Goal: Task Accomplishment & Management: Use online tool/utility

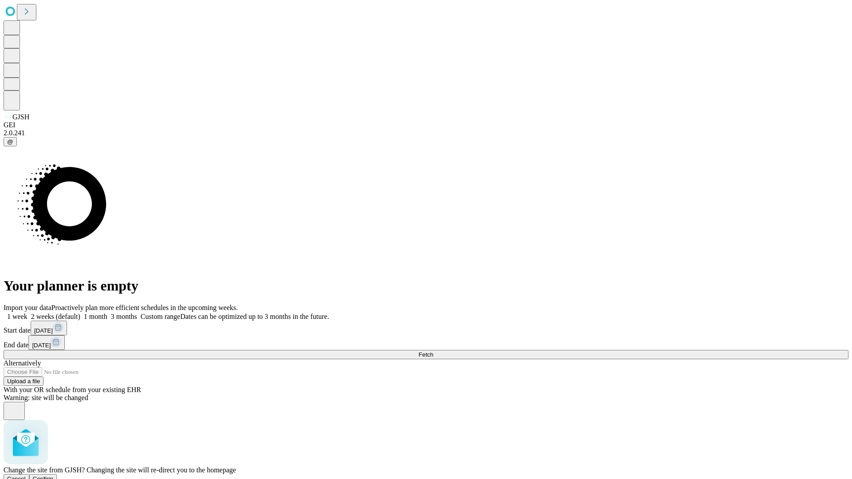
click at [54, 476] on span "Confirm" at bounding box center [43, 479] width 21 height 7
click at [28, 313] on label "1 week" at bounding box center [16, 317] width 24 height 8
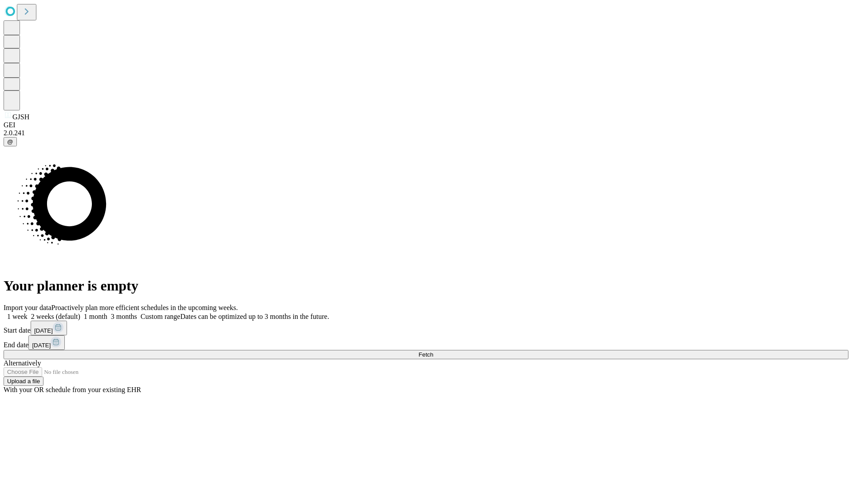
click at [433, 351] on span "Fetch" at bounding box center [426, 354] width 15 height 7
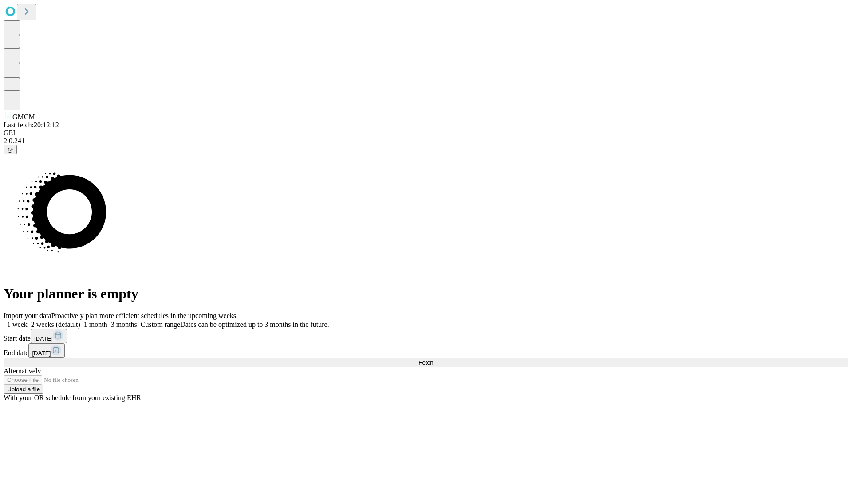
click at [433, 359] on span "Fetch" at bounding box center [426, 362] width 15 height 7
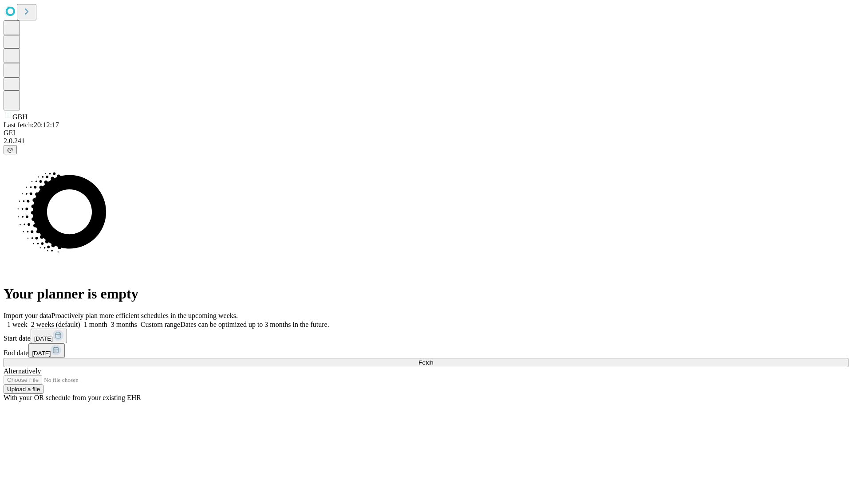
click at [433, 359] on span "Fetch" at bounding box center [426, 362] width 15 height 7
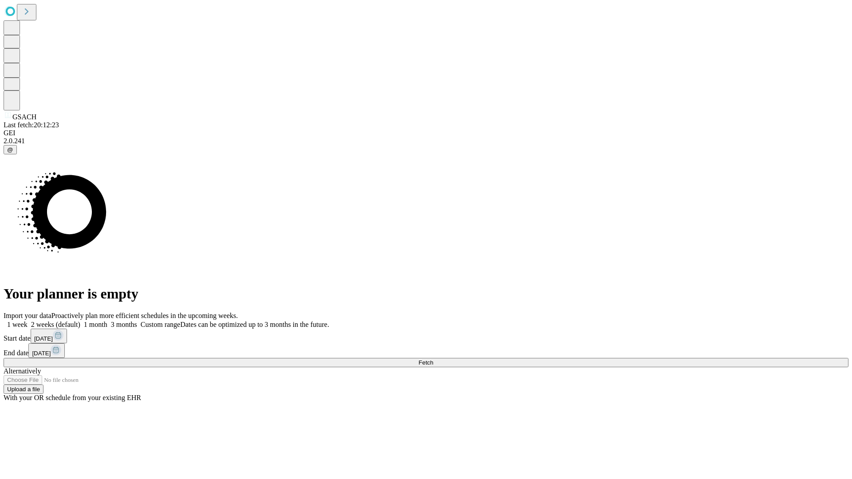
click at [28, 321] on label "1 week" at bounding box center [16, 325] width 24 height 8
click at [433, 359] on span "Fetch" at bounding box center [426, 362] width 15 height 7
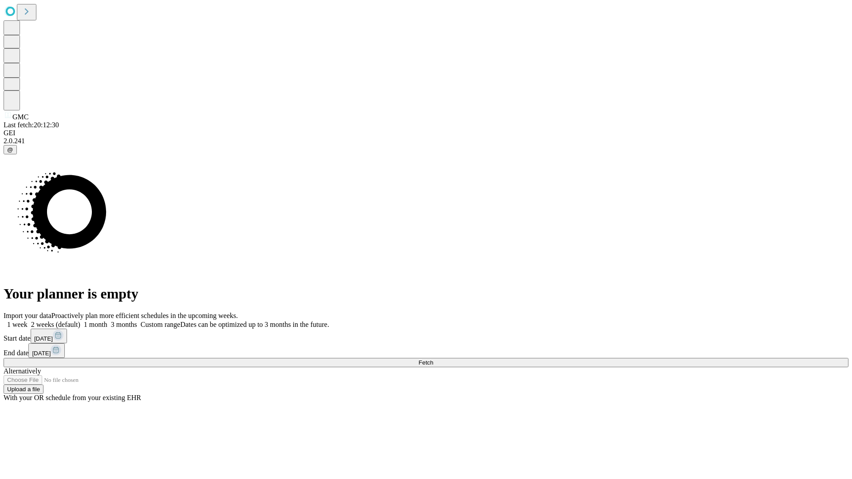
click at [28, 321] on label "1 week" at bounding box center [16, 325] width 24 height 8
click at [433, 359] on span "Fetch" at bounding box center [426, 362] width 15 height 7
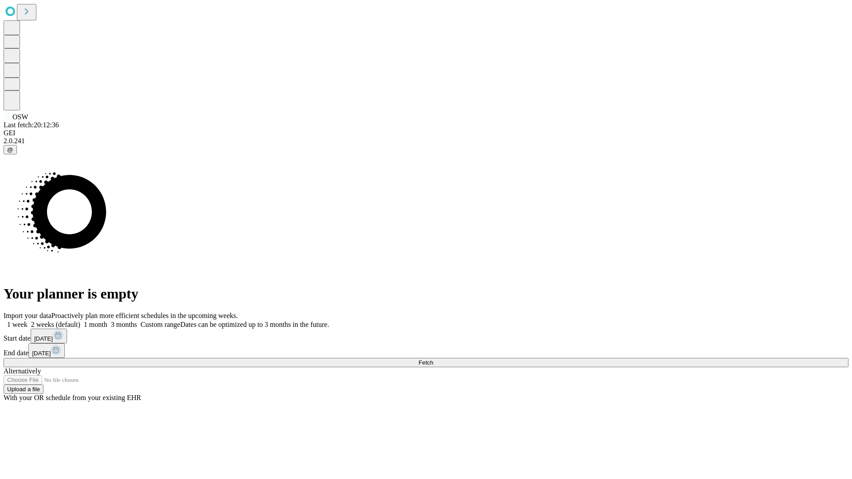
click at [28, 321] on label "1 week" at bounding box center [16, 325] width 24 height 8
click at [433, 359] on span "Fetch" at bounding box center [426, 362] width 15 height 7
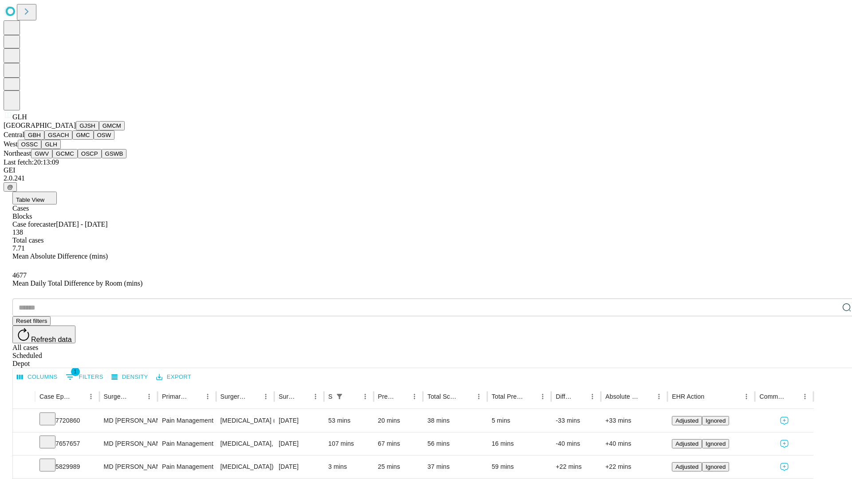
click at [52, 158] on button "GWV" at bounding box center [41, 153] width 21 height 9
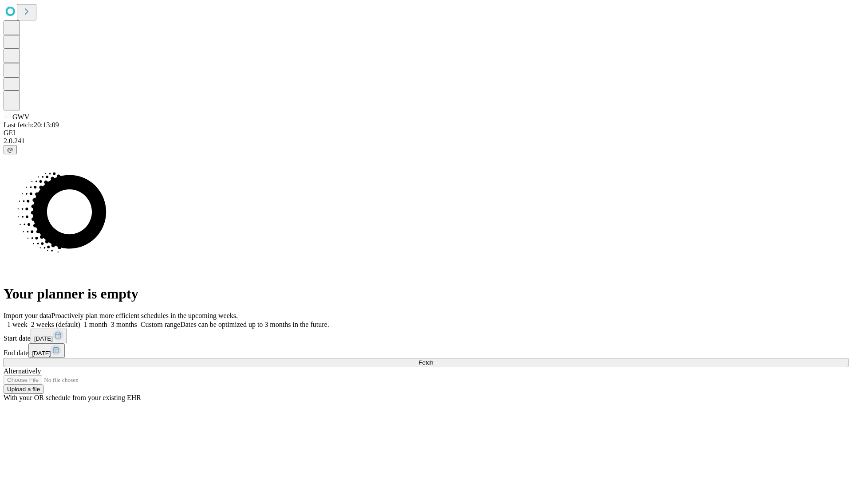
click at [28, 321] on label "1 week" at bounding box center [16, 325] width 24 height 8
click at [433, 359] on span "Fetch" at bounding box center [426, 362] width 15 height 7
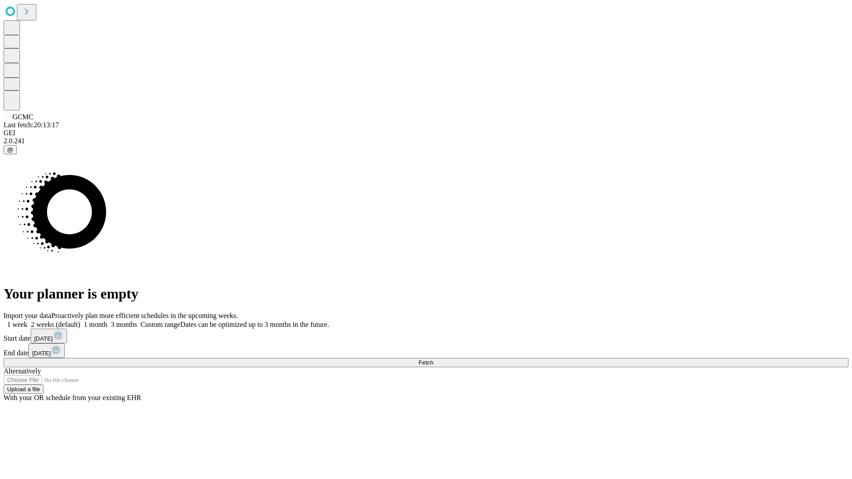
click at [28, 321] on label "1 week" at bounding box center [16, 325] width 24 height 8
click at [433, 359] on span "Fetch" at bounding box center [426, 362] width 15 height 7
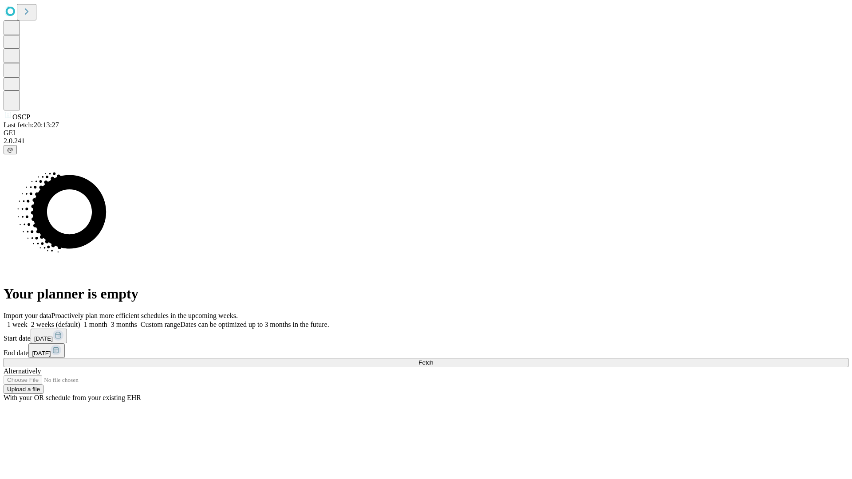
click at [28, 321] on label "1 week" at bounding box center [16, 325] width 24 height 8
click at [433, 359] on span "Fetch" at bounding box center [426, 362] width 15 height 7
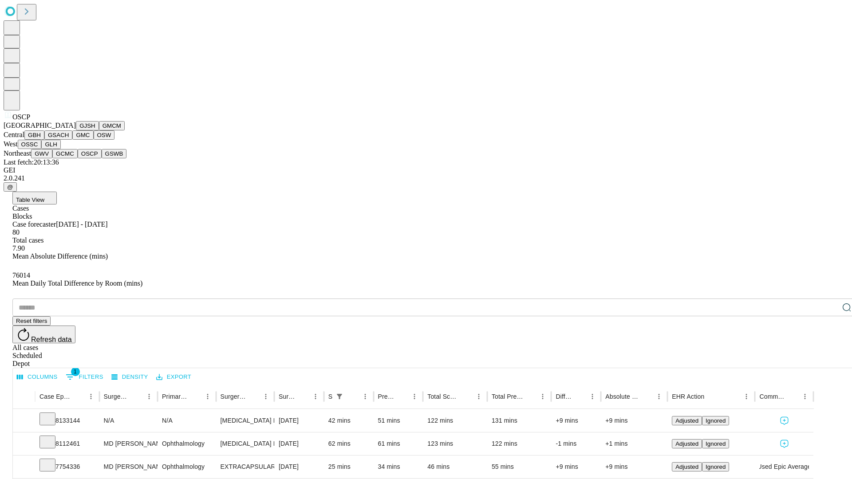
click at [102, 158] on button "GSWB" at bounding box center [114, 153] width 25 height 9
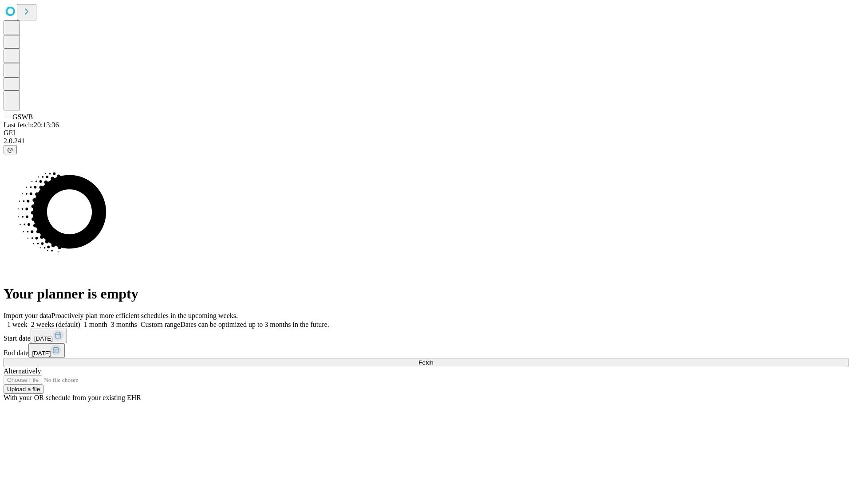
click at [28, 321] on label "1 week" at bounding box center [16, 325] width 24 height 8
click at [433, 359] on span "Fetch" at bounding box center [426, 362] width 15 height 7
